Goal: Transaction & Acquisition: Purchase product/service

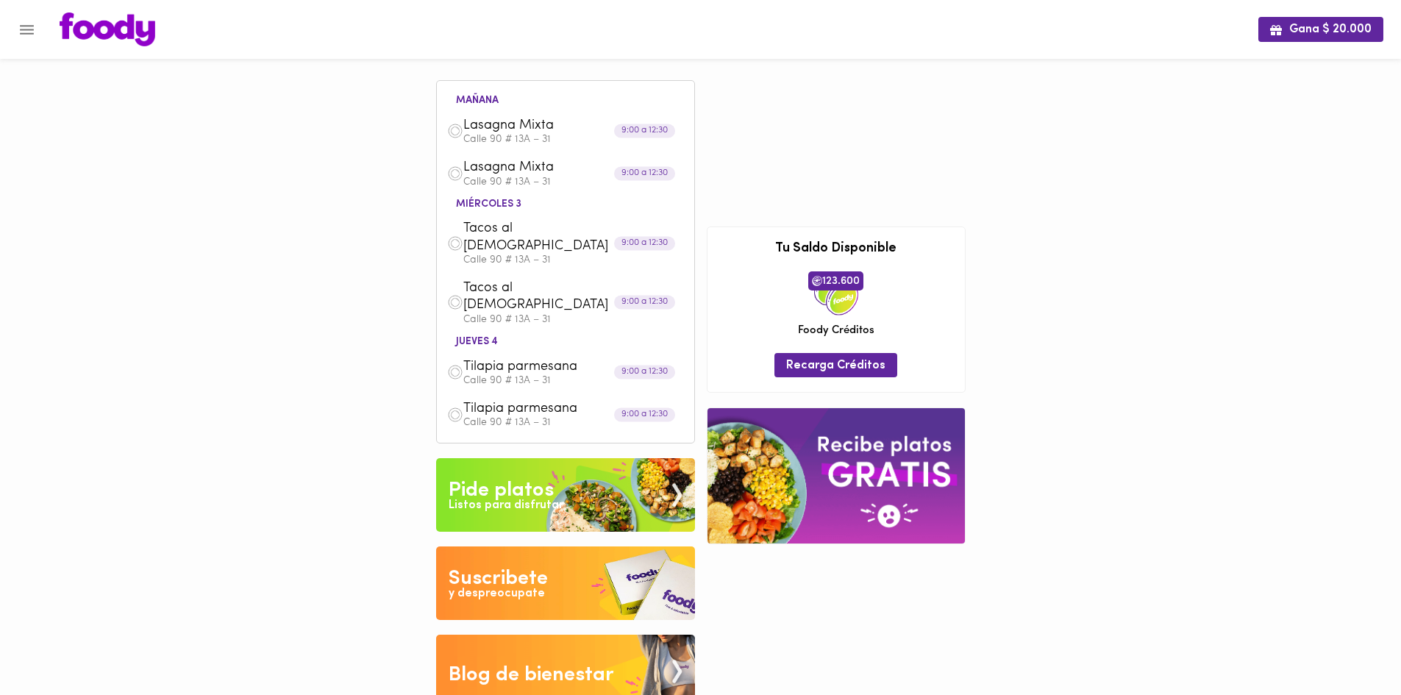
click at [515, 496] on img at bounding box center [565, 495] width 259 height 74
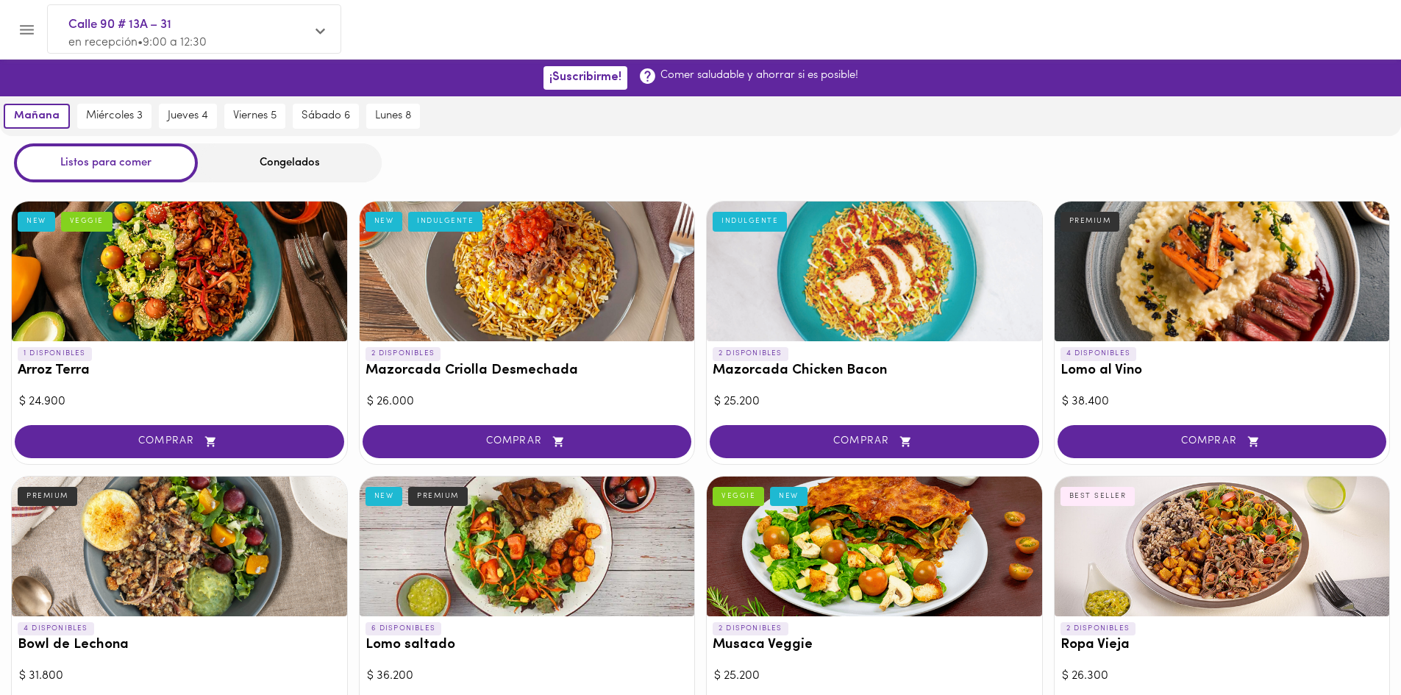
scroll to position [571, 0]
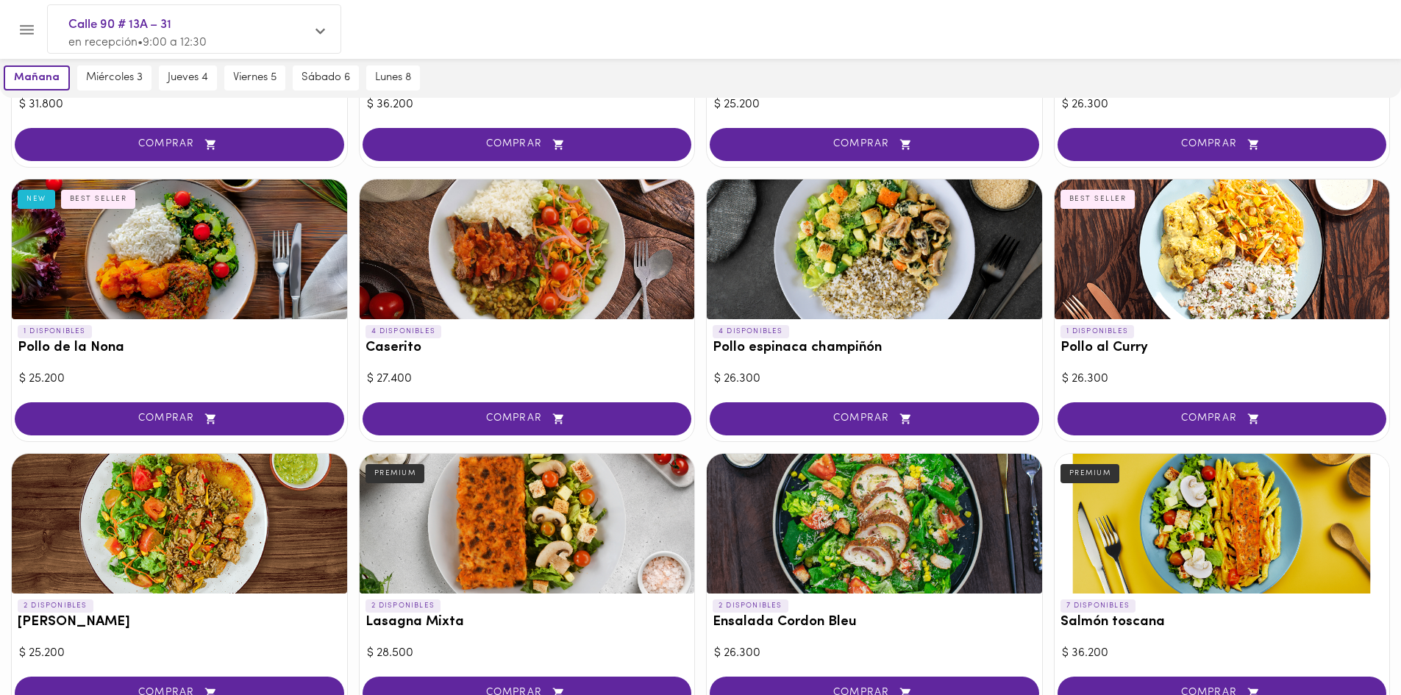
click at [882, 418] on span "COMPRAR" at bounding box center [874, 419] width 293 height 13
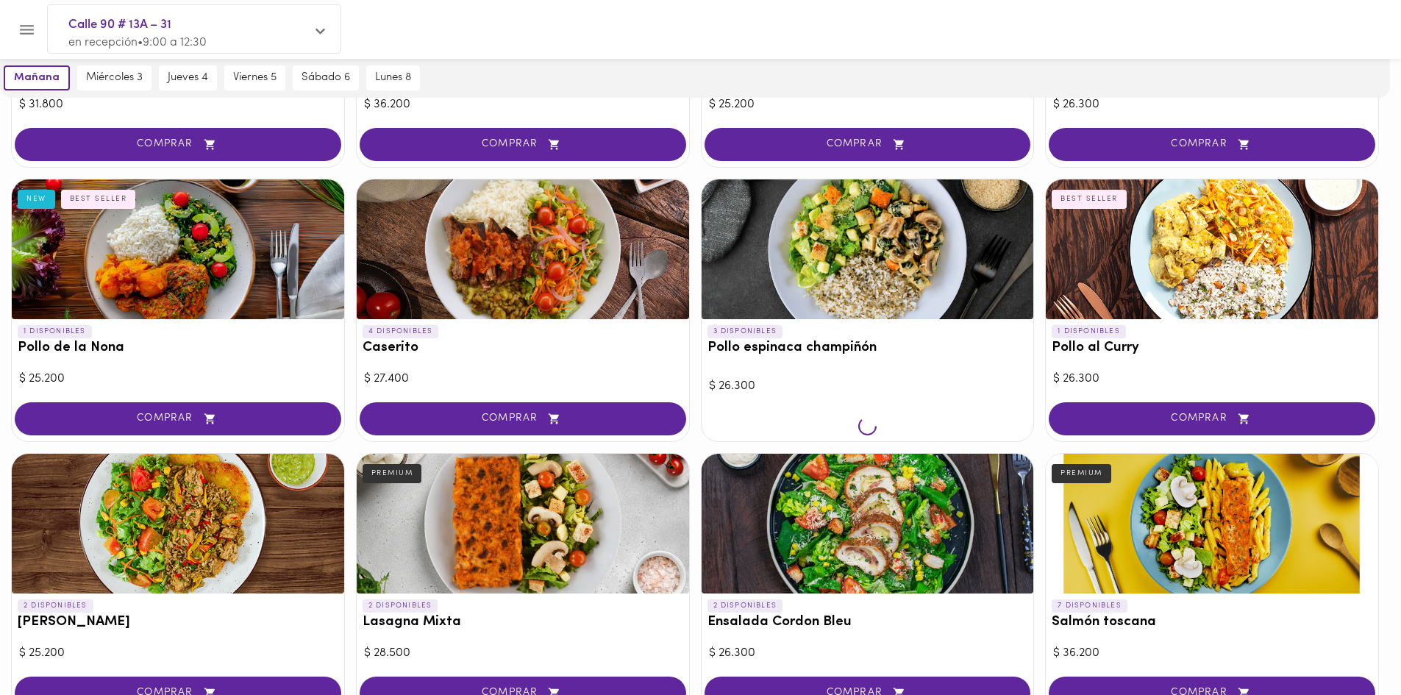
scroll to position [572, 0]
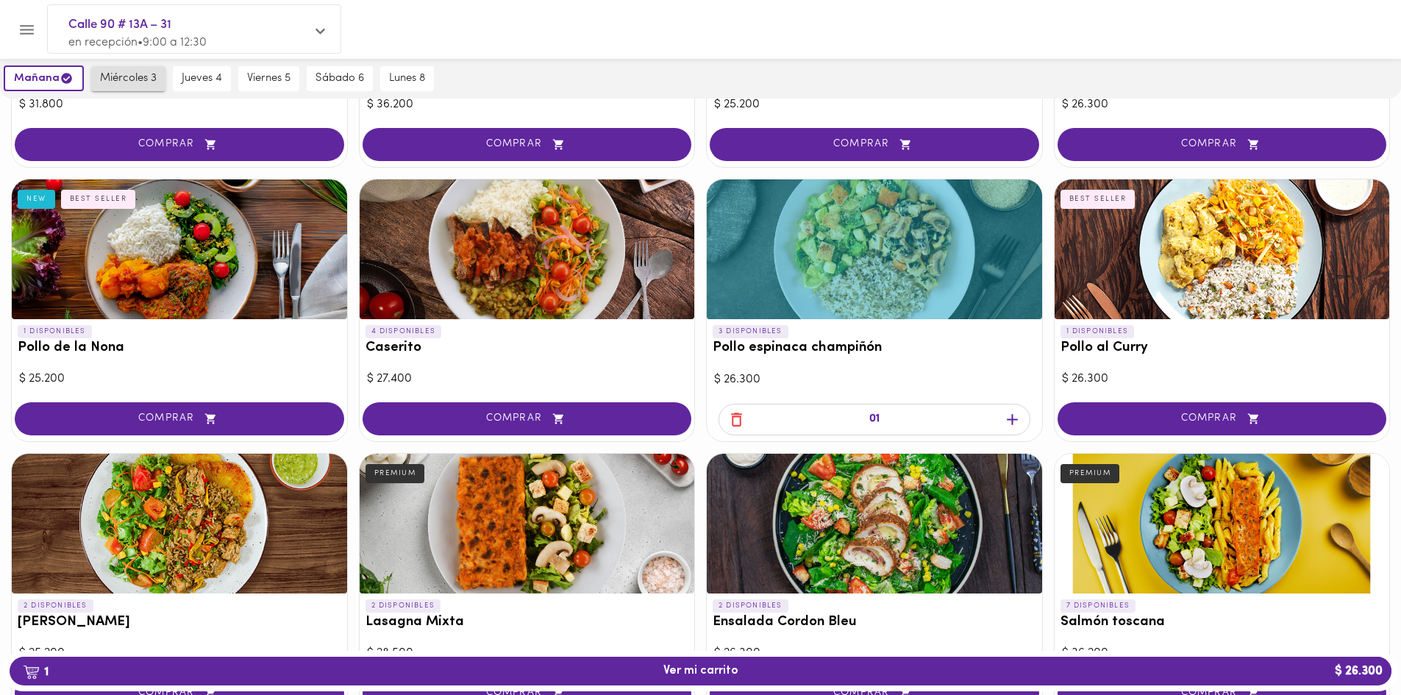
click at [117, 66] on button "miércoles 3" at bounding box center [128, 78] width 74 height 25
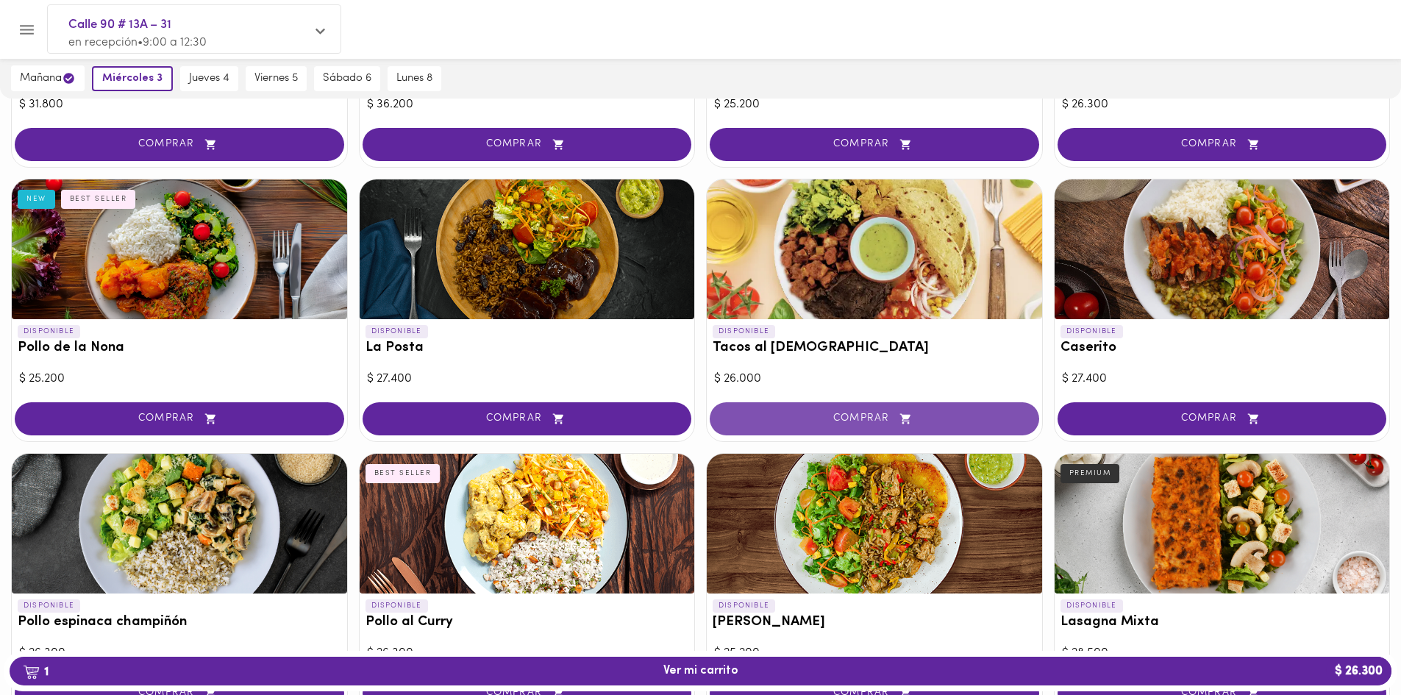
click at [861, 404] on button "COMPRAR" at bounding box center [875, 418] width 330 height 33
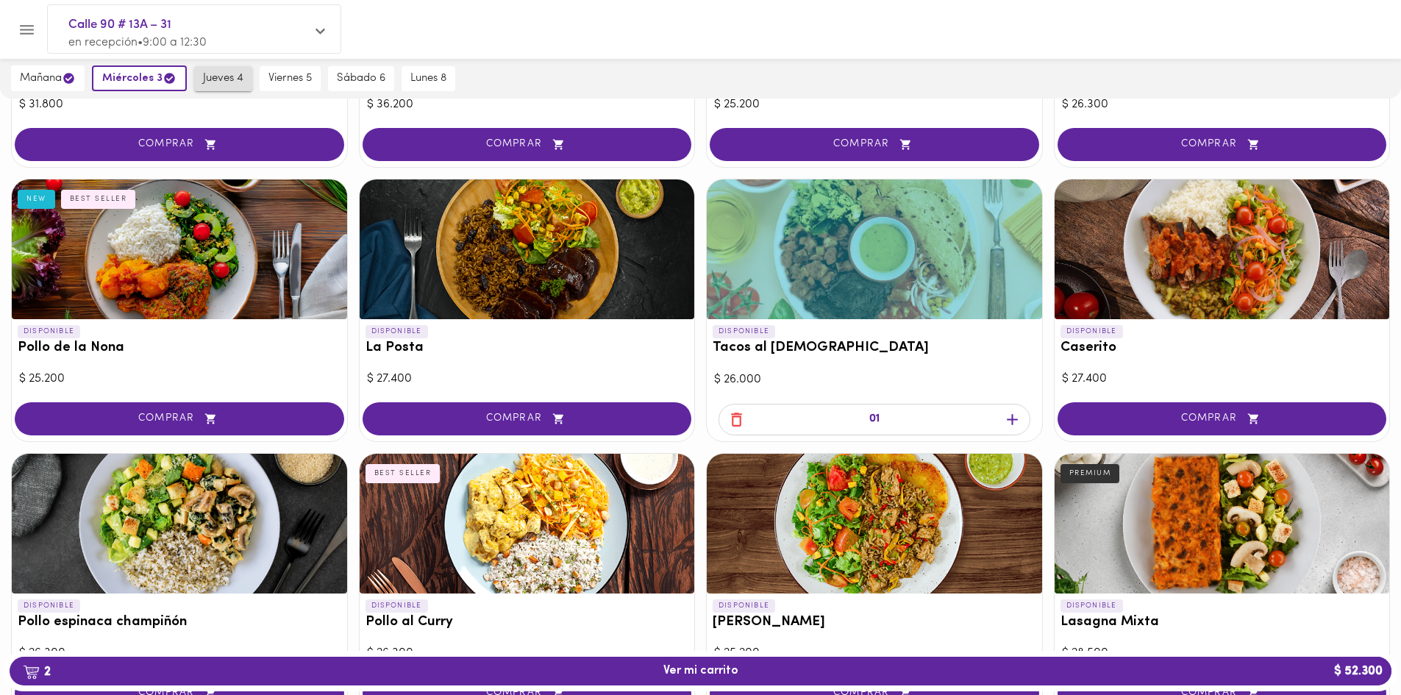
click at [229, 86] on button "jueves 4" at bounding box center [223, 78] width 58 height 25
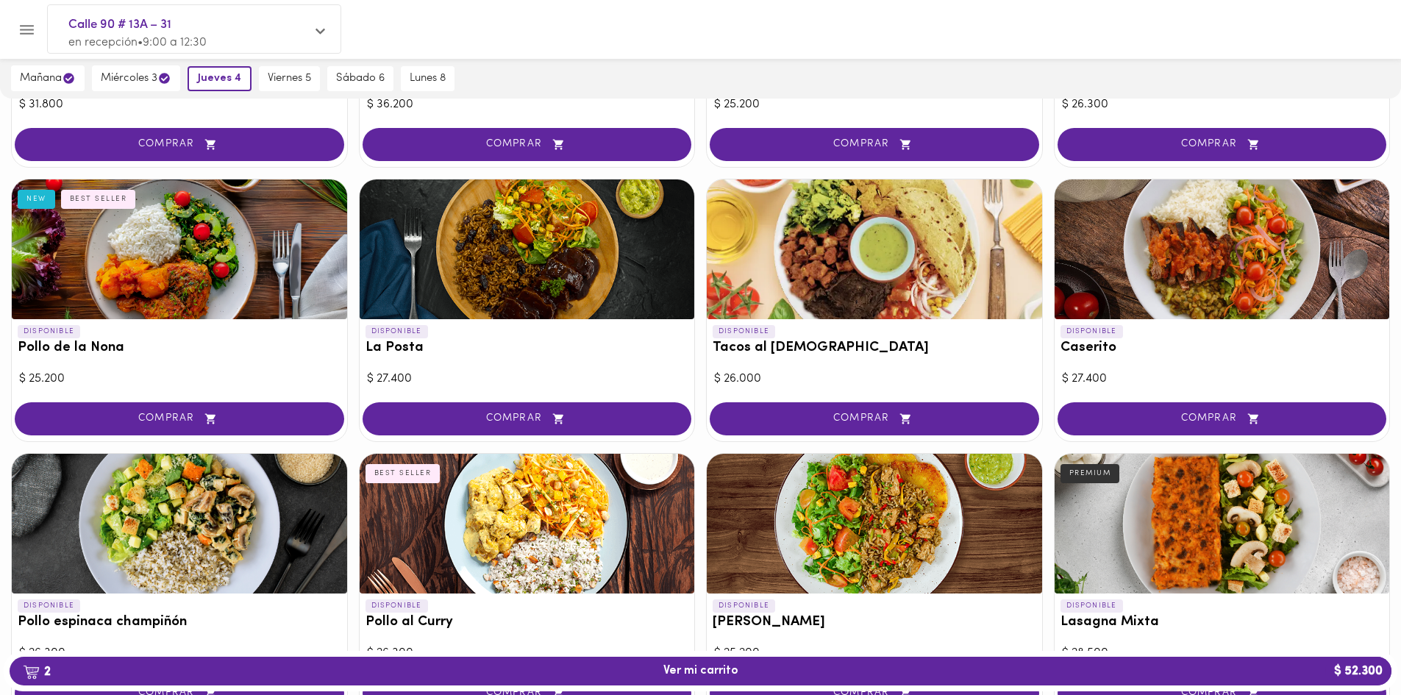
scroll to position [1368, 0]
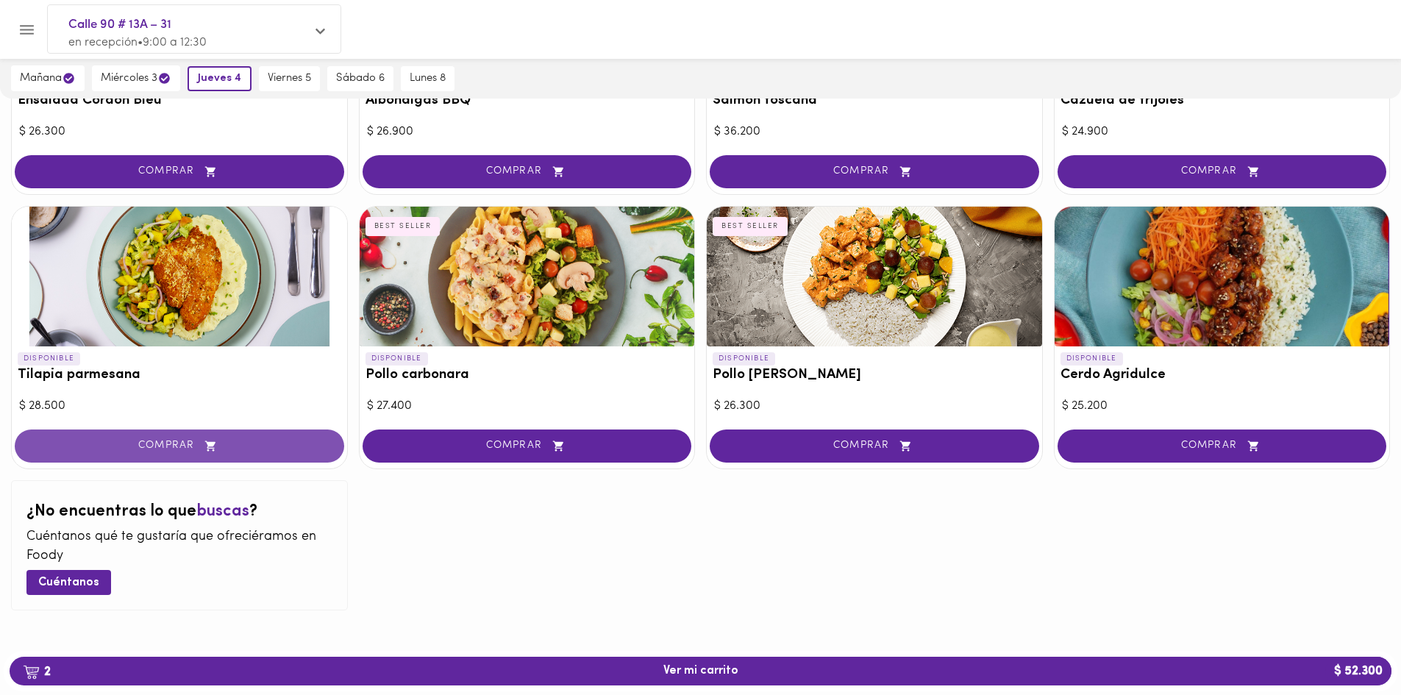
click at [113, 450] on span "COMPRAR" at bounding box center [179, 446] width 293 height 13
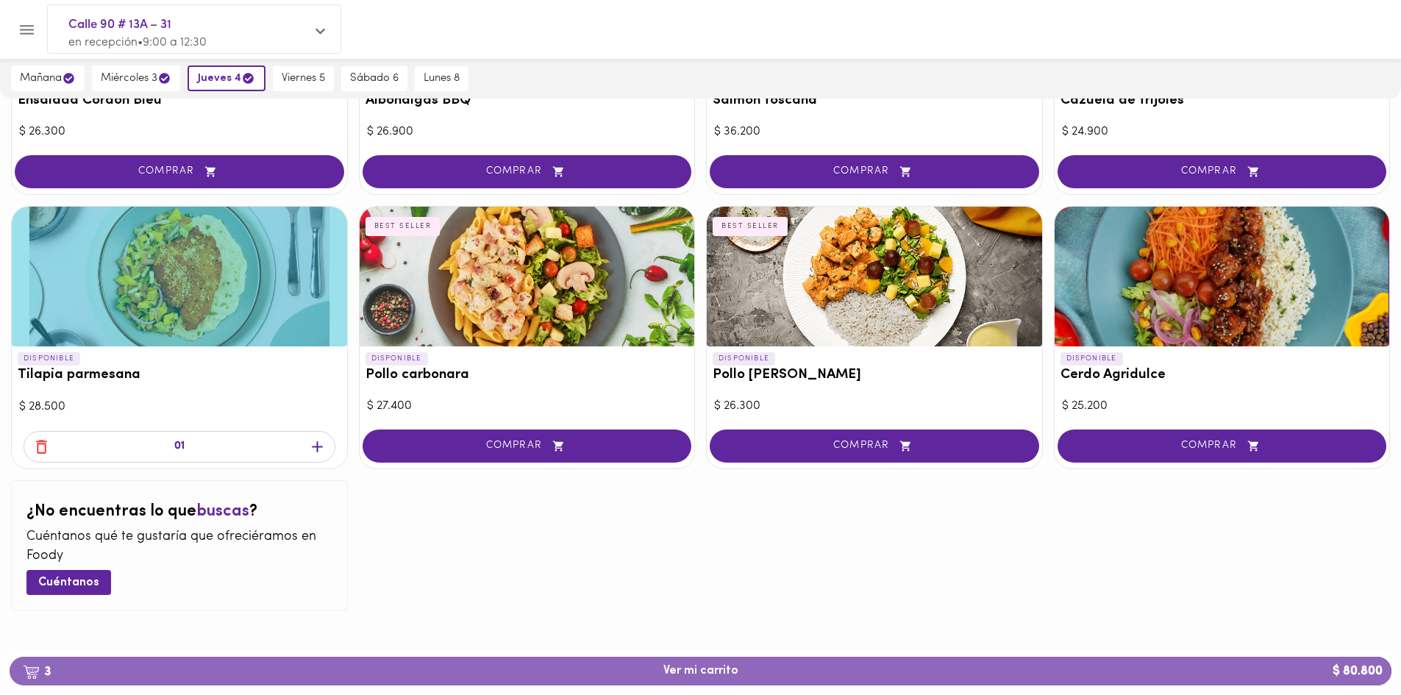
click at [715, 669] on span "3 Ver mi carrito $ 80.800" at bounding box center [700, 671] width 75 height 14
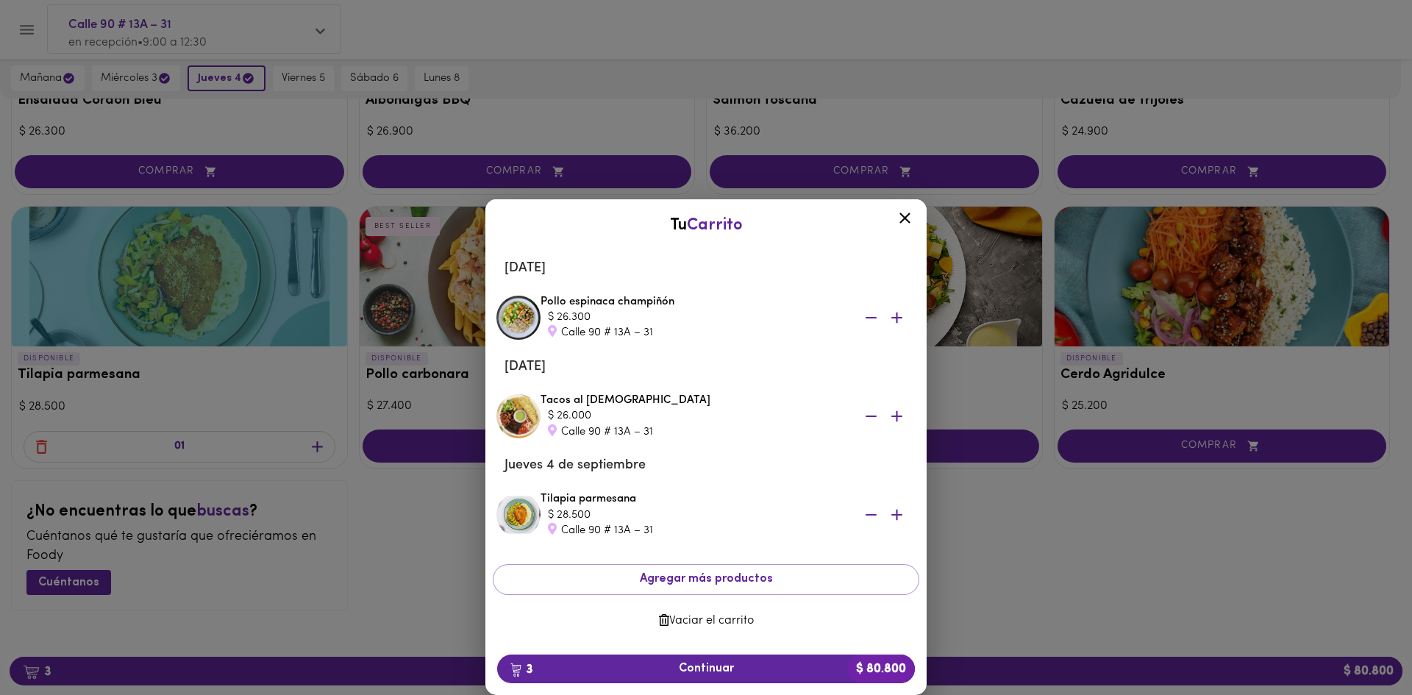
click at [900, 221] on icon at bounding box center [905, 218] width 18 height 18
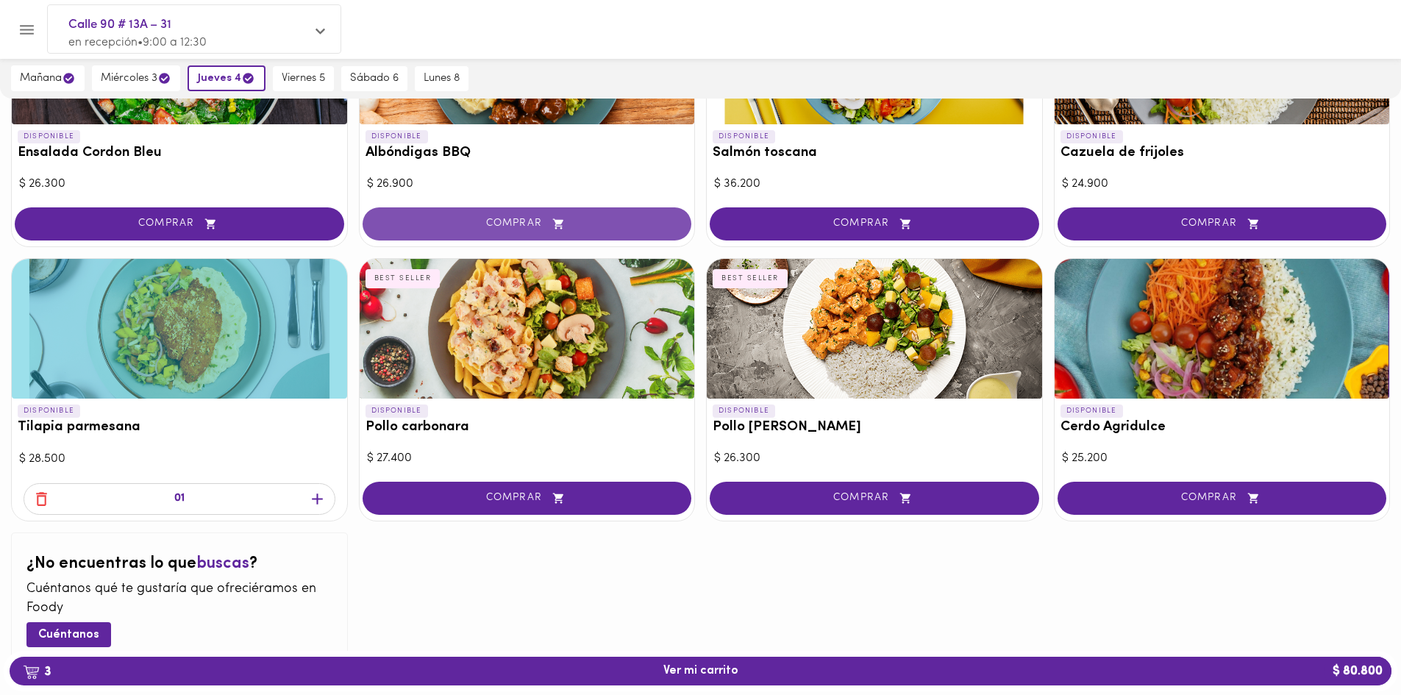
scroll to position [1294, 0]
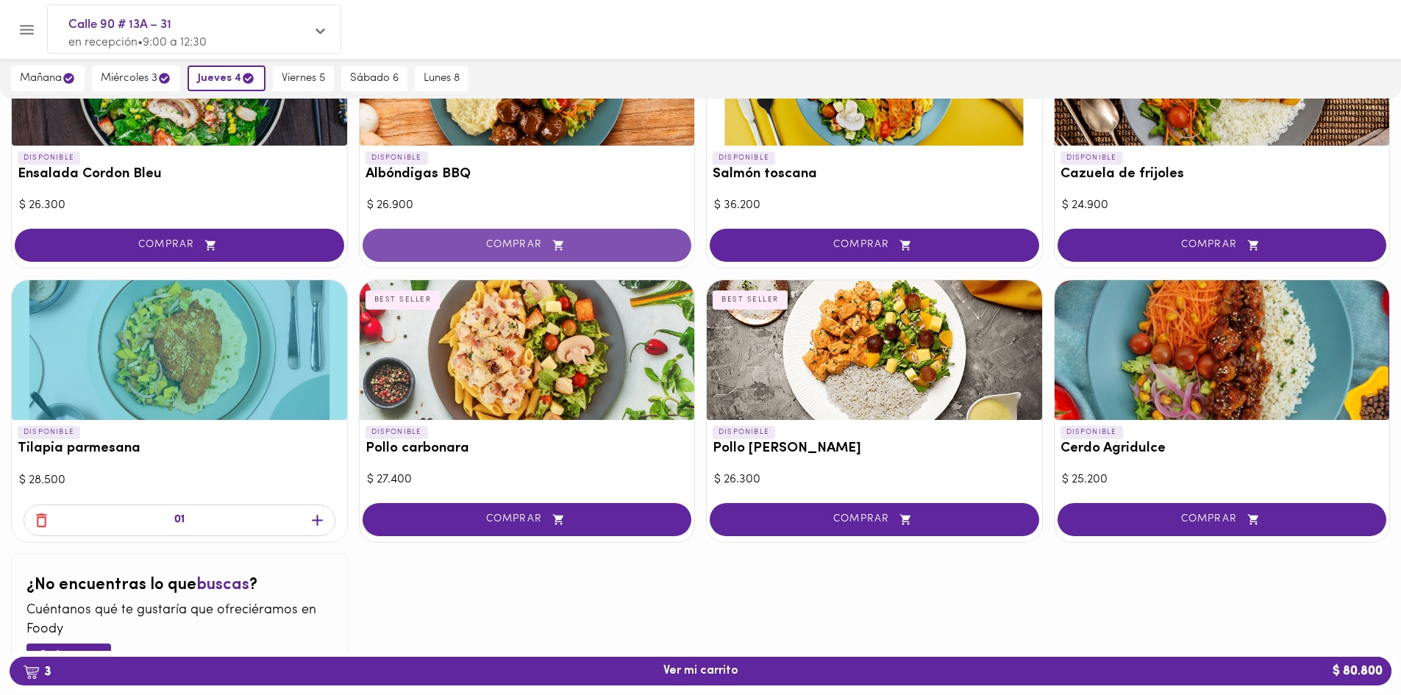
click at [553, 252] on button "COMPRAR" at bounding box center [528, 245] width 330 height 33
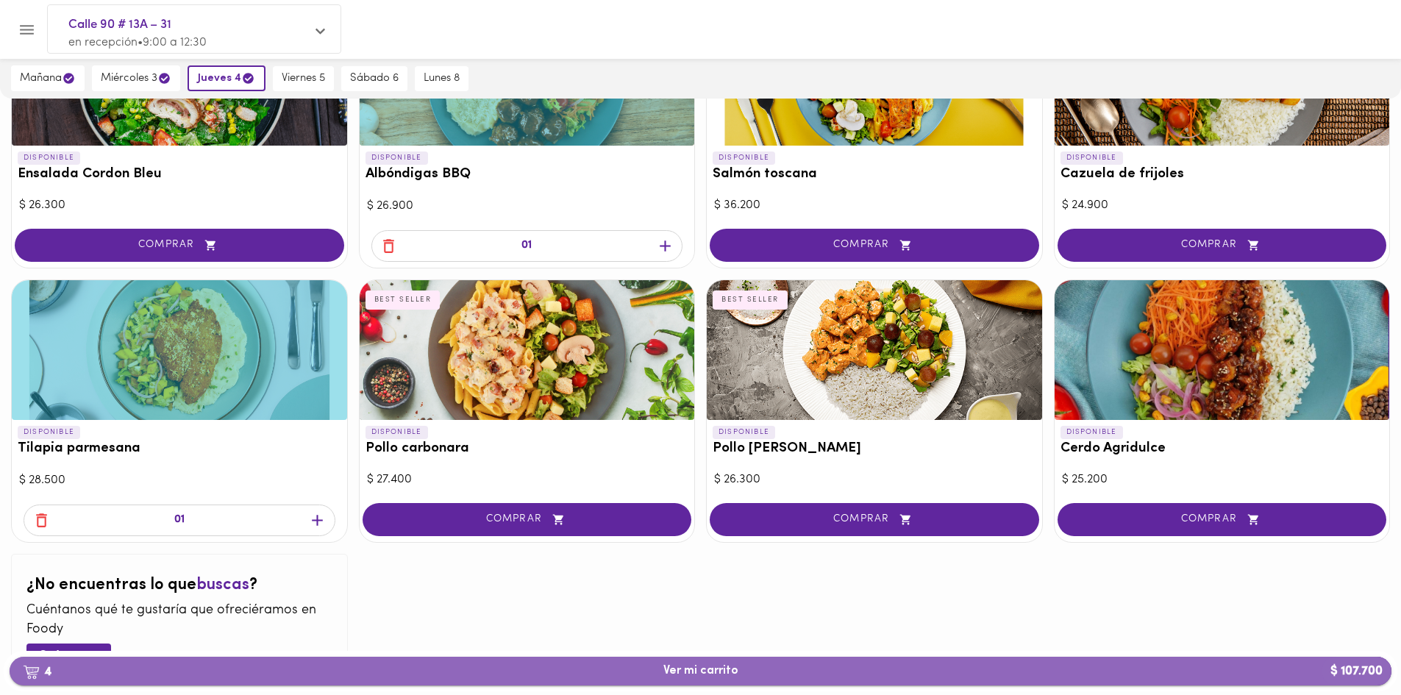
click at [1175, 678] on button "4 Ver mi carrito $ 107.700" at bounding box center [701, 671] width 1382 height 29
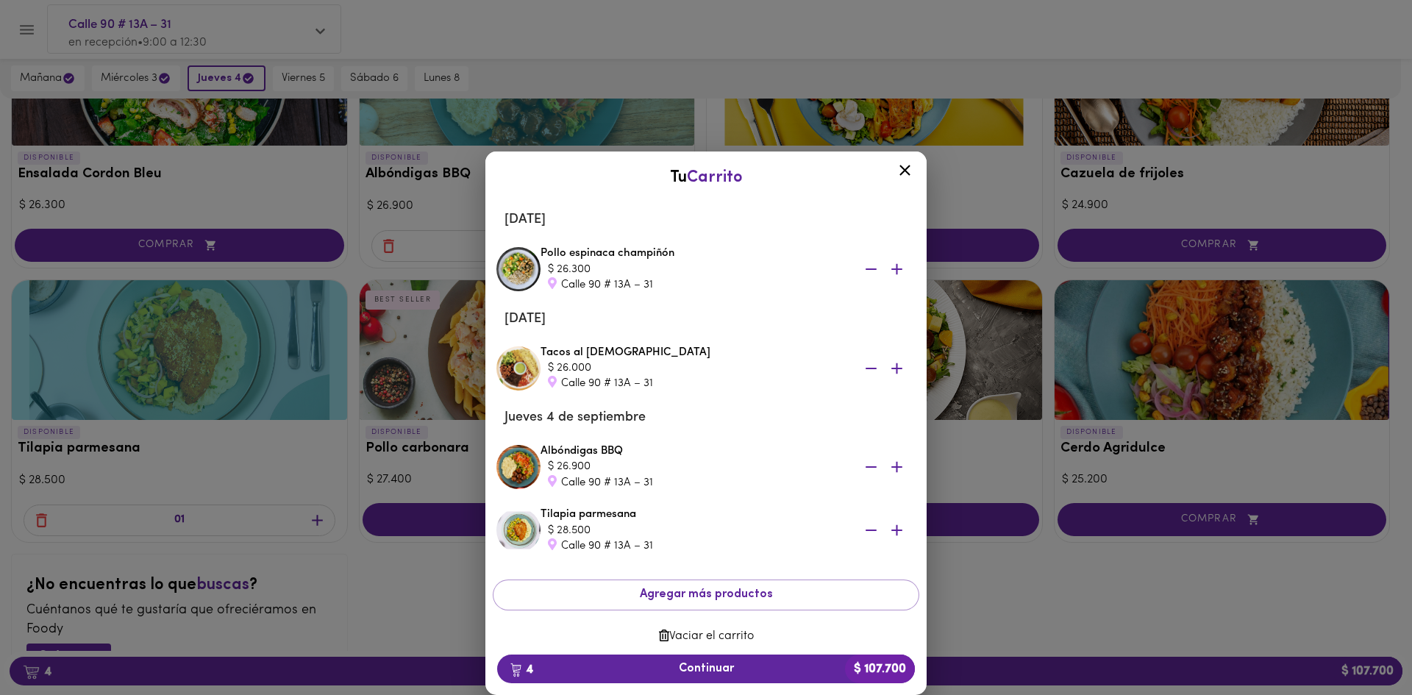
click at [862, 463] on icon "button" at bounding box center [871, 466] width 18 height 18
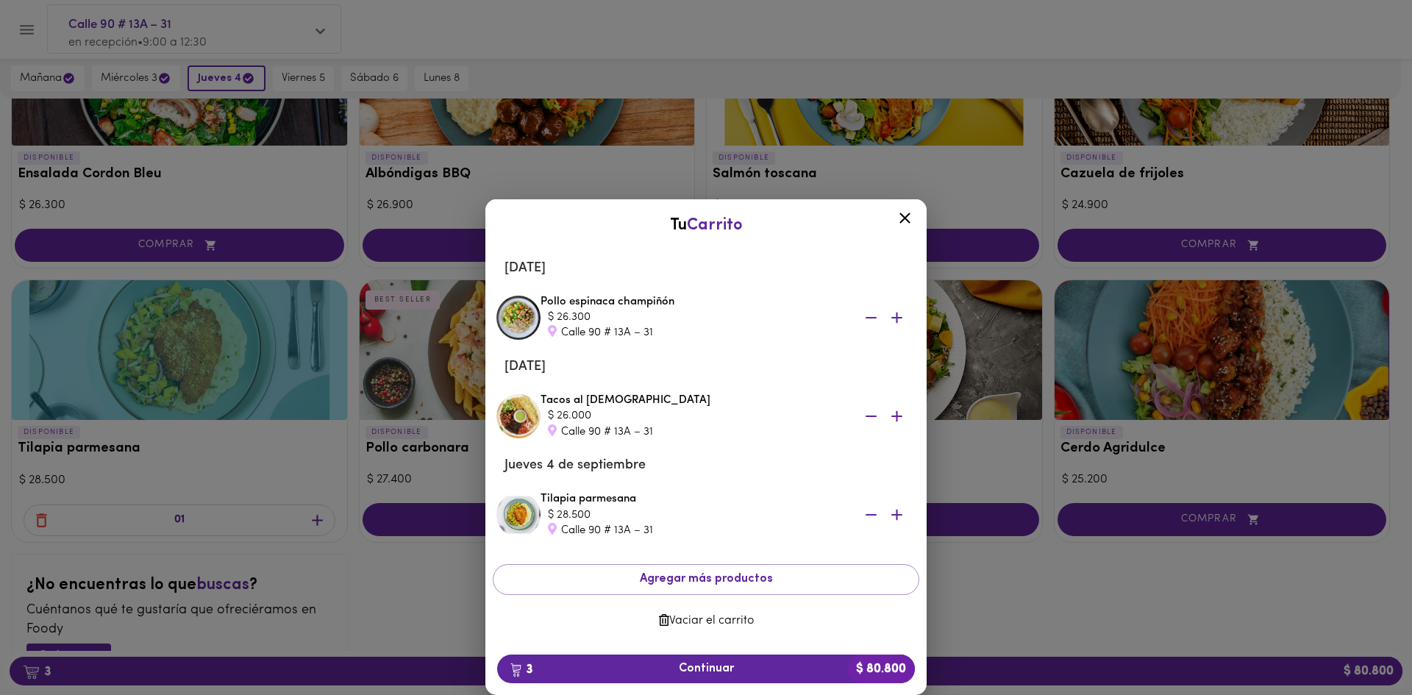
click at [384, 73] on div at bounding box center [706, 347] width 1412 height 695
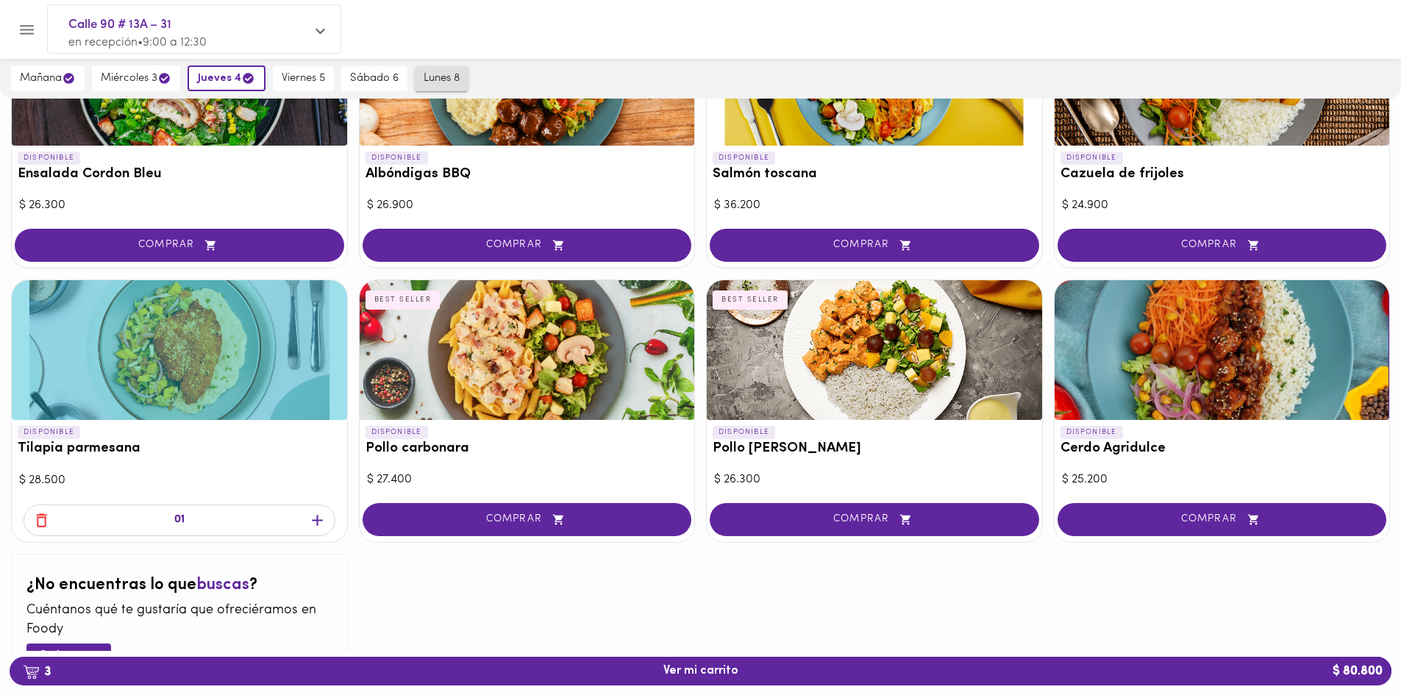
click at [430, 80] on span "lunes 8" at bounding box center [442, 78] width 36 height 13
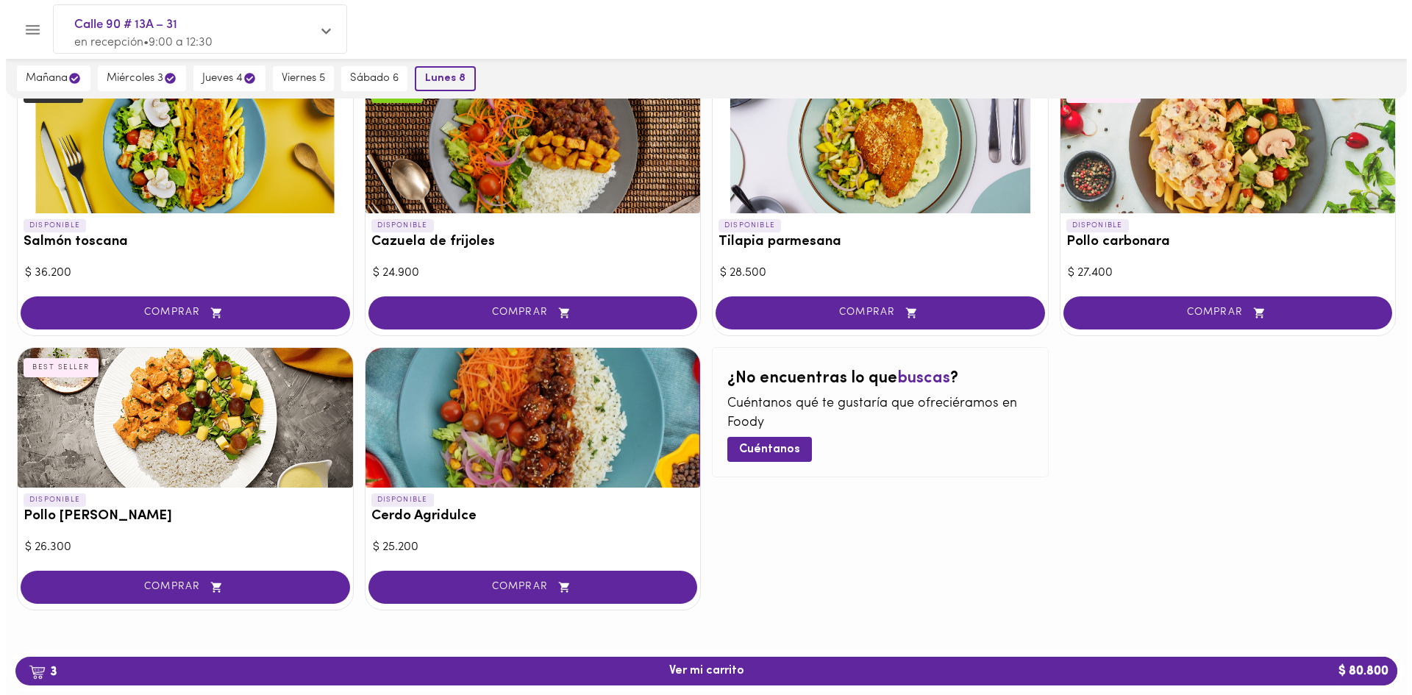
scroll to position [1020, 0]
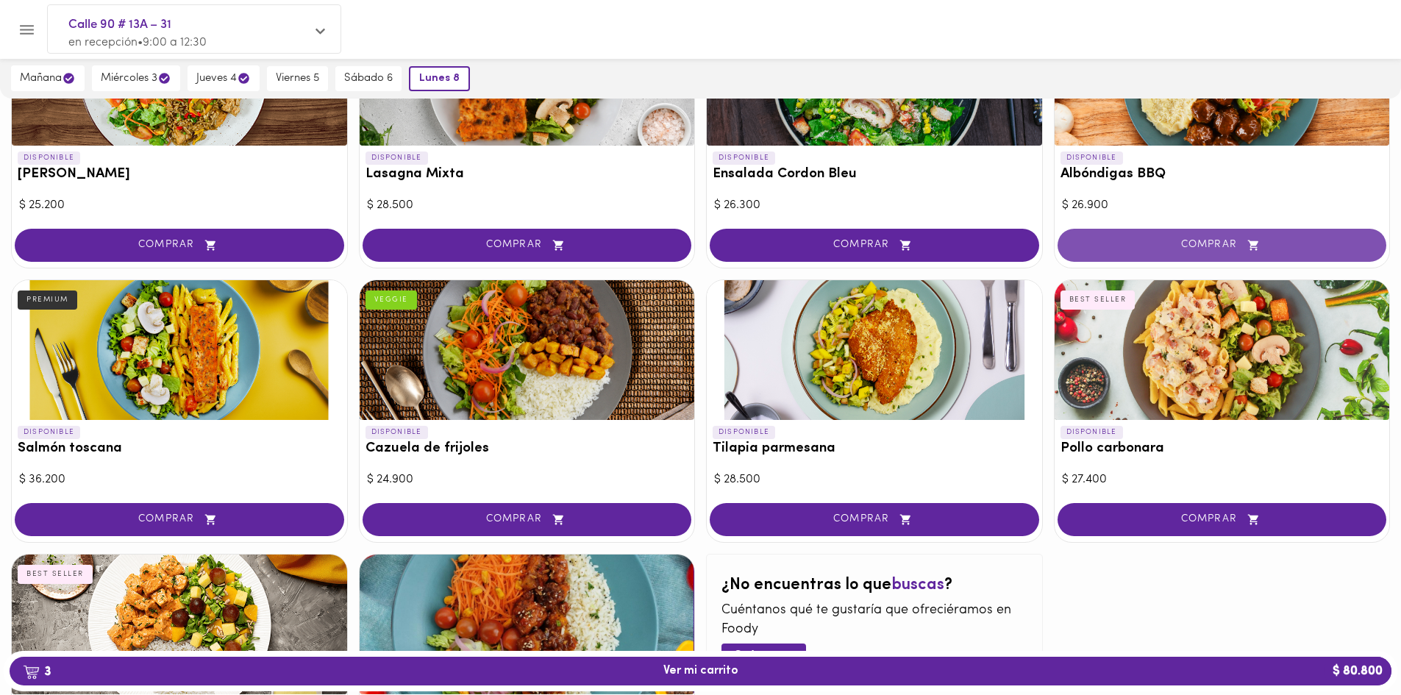
click at [1160, 235] on button "COMPRAR" at bounding box center [1223, 245] width 330 height 33
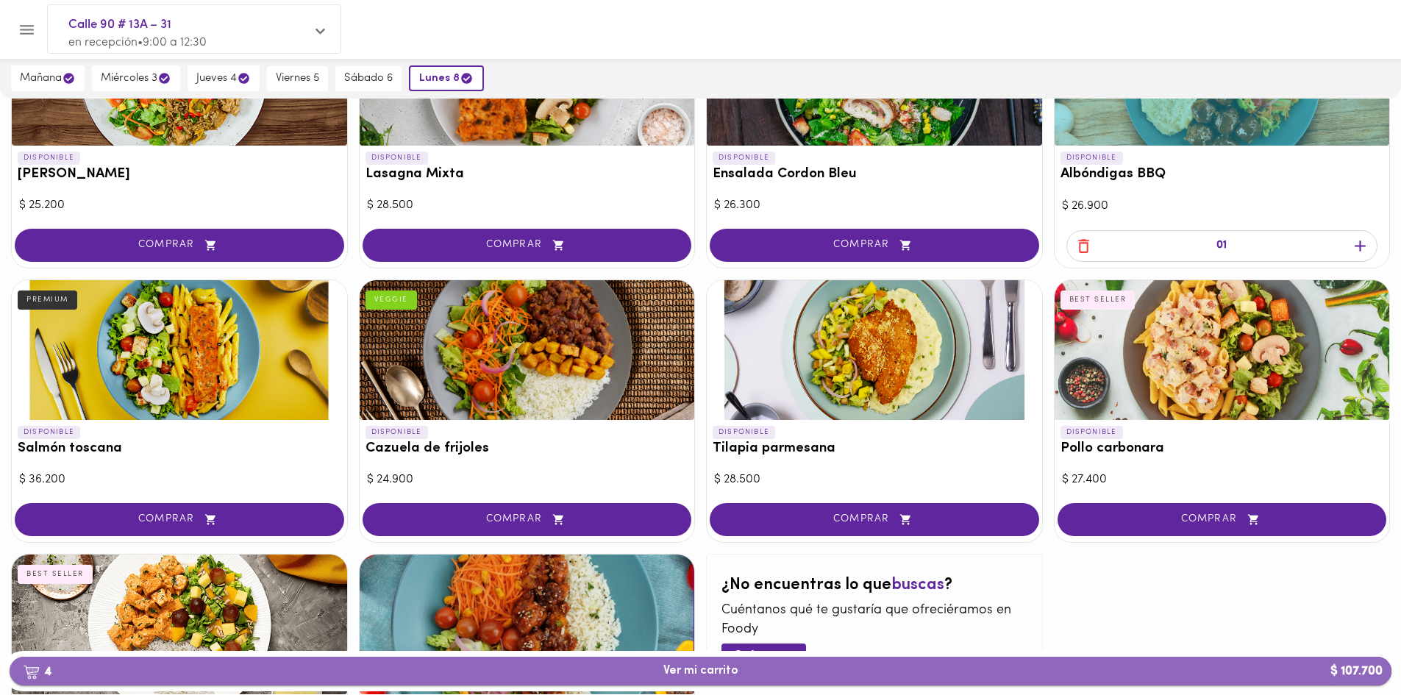
click at [744, 669] on span "4 Ver mi carrito $ 107.700" at bounding box center [700, 671] width 1358 height 14
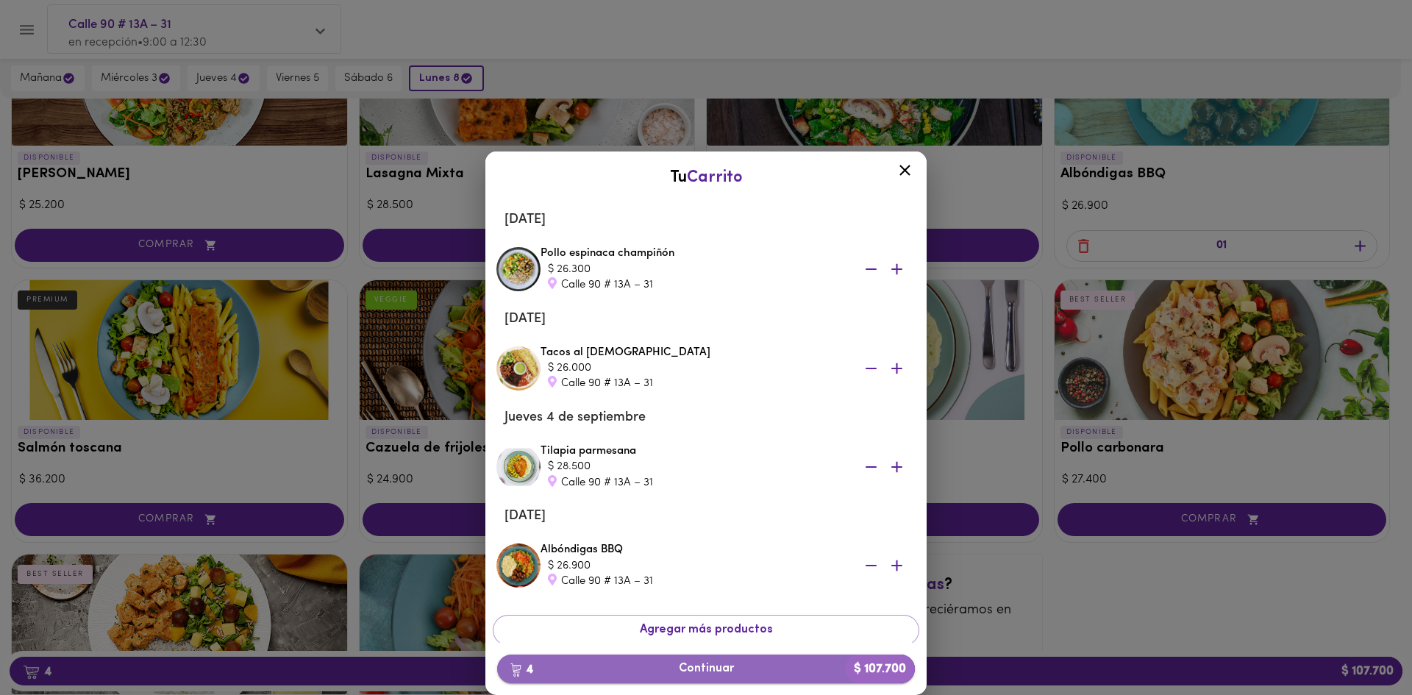
click at [784, 666] on span "4 Continuar $ 107.700" at bounding box center [706, 669] width 394 height 14
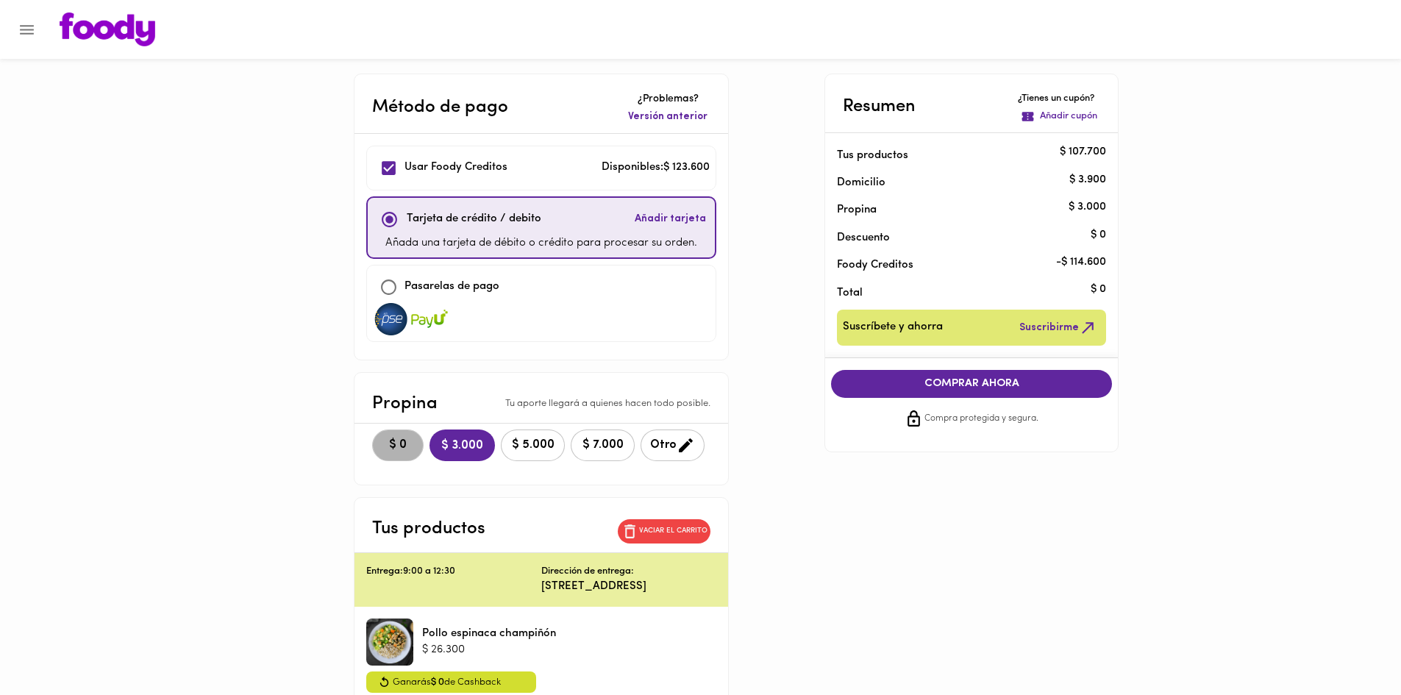
click at [395, 449] on span "$ 0" at bounding box center [398, 445] width 32 height 14
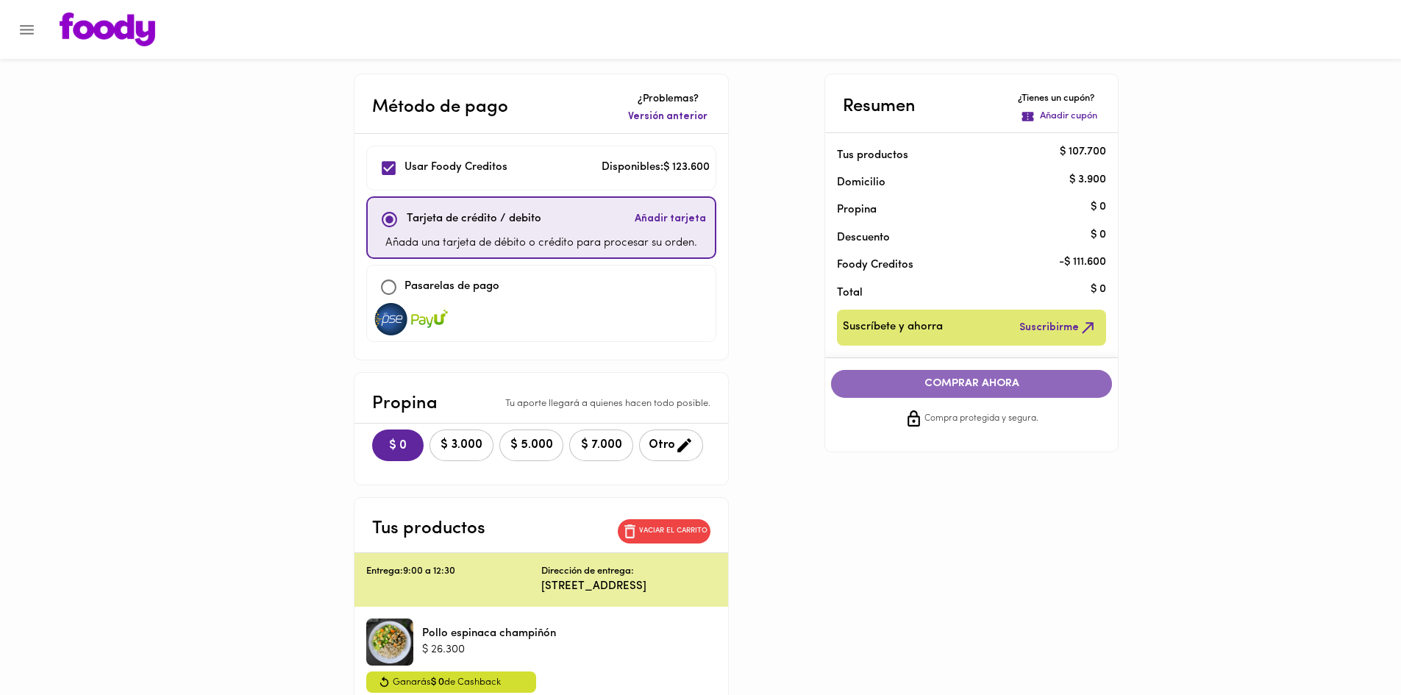
click at [986, 377] on span "COMPRAR AHORA" at bounding box center [972, 383] width 252 height 13
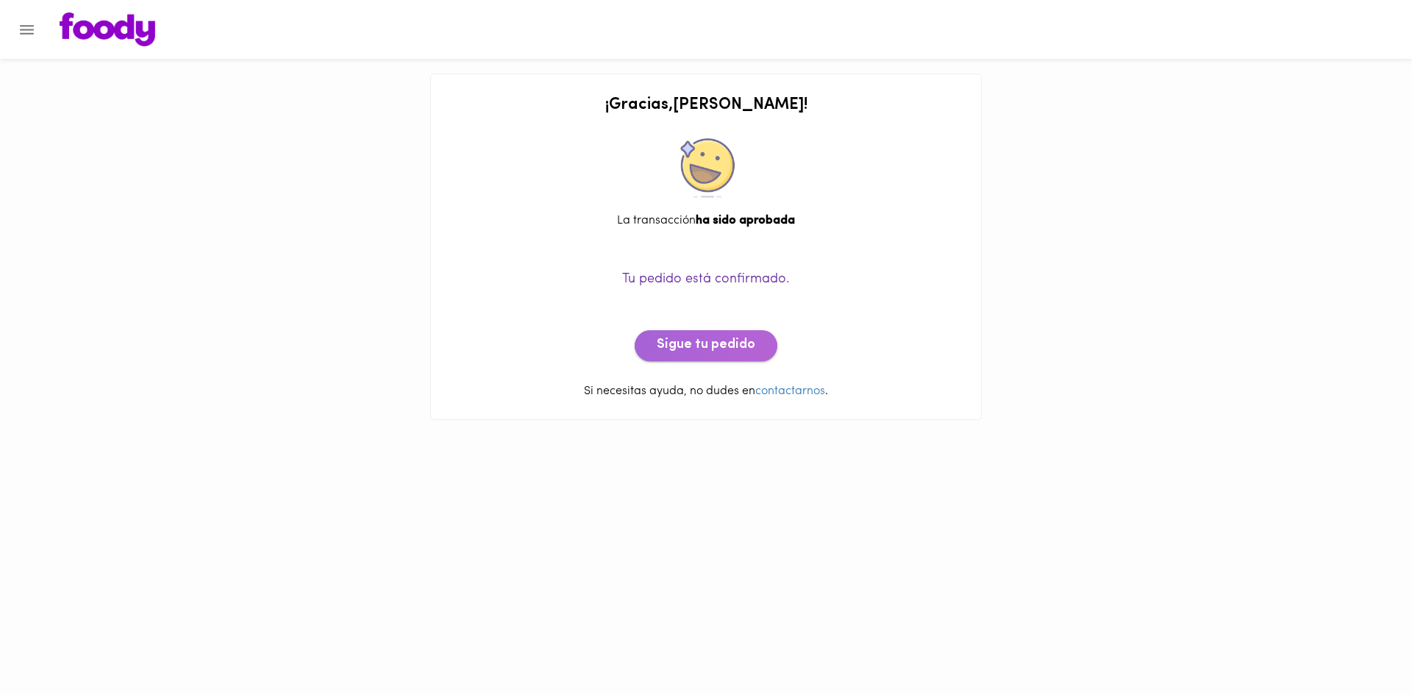
click at [734, 341] on span "Sigue tu pedido" at bounding box center [706, 346] width 99 height 16
